Goal: Transaction & Acquisition: Purchase product/service

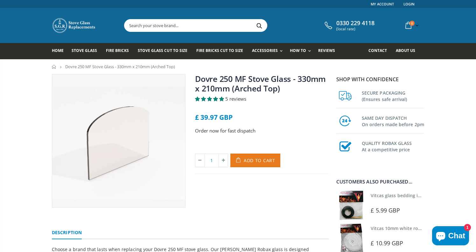
click at [252, 160] on span "Add to Cart" at bounding box center [260, 160] width 32 height 6
click at [243, 173] on div "1 Add to Cart" at bounding box center [262, 163] width 134 height 20
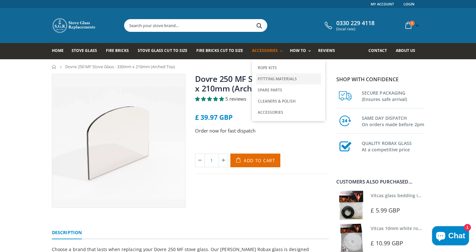
click at [261, 77] on link "Fittting Materials" at bounding box center [288, 78] width 65 height 11
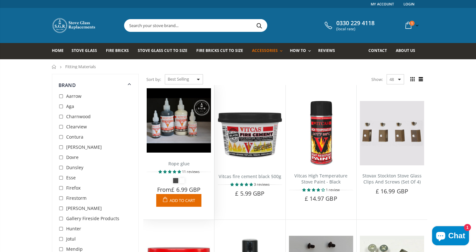
click at [180, 155] on div "Rope glue 11 reviews Perfect for glueing in new rope or reattaching rope that h…" at bounding box center [179, 179] width 71 height 54
click at [182, 129] on img at bounding box center [179, 120] width 64 height 64
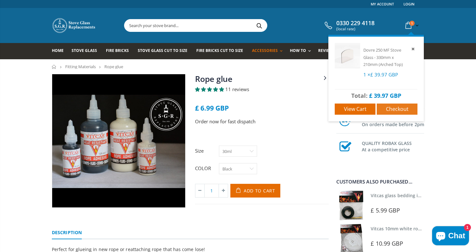
click at [394, 109] on span "Checkout" at bounding box center [397, 108] width 23 height 7
